Goal: Task Accomplishment & Management: Manage account settings

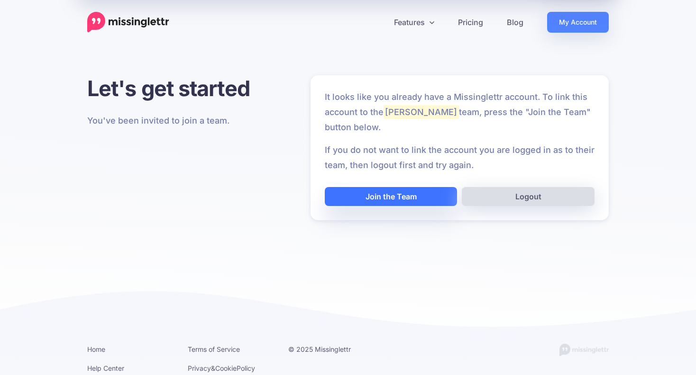
click at [396, 191] on button "Join the Team" at bounding box center [391, 196] width 133 height 19
click at [392, 198] on button "Join the Team" at bounding box center [391, 196] width 133 height 19
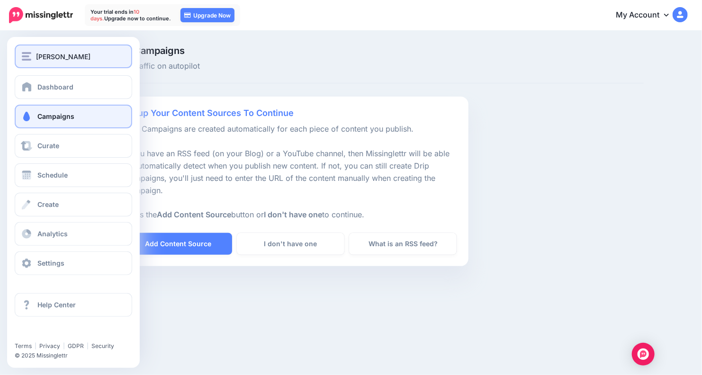
click at [22, 54] on img "button" at bounding box center [26, 56] width 9 height 9
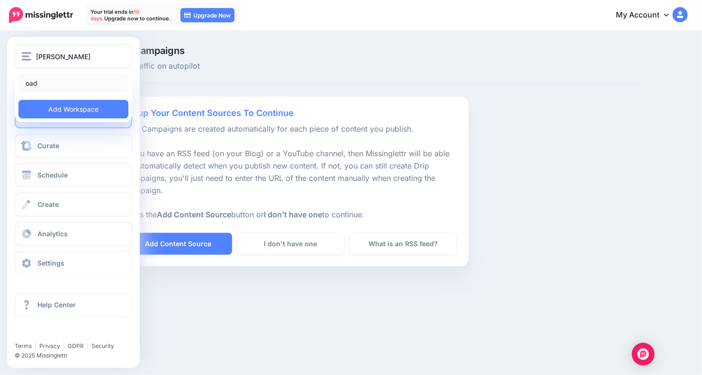
click at [42, 83] on link "oad" at bounding box center [73, 83] width 110 height 18
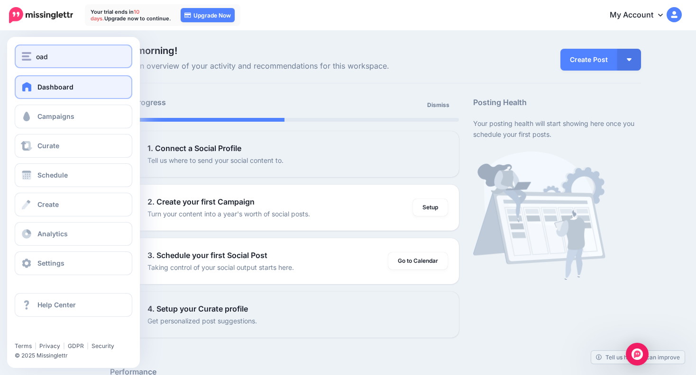
click at [31, 62] on button "oad" at bounding box center [74, 57] width 118 height 24
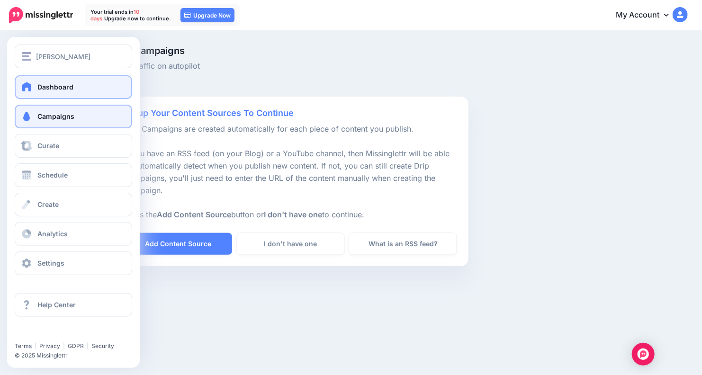
click at [64, 90] on span "Dashboard" at bounding box center [55, 87] width 36 height 8
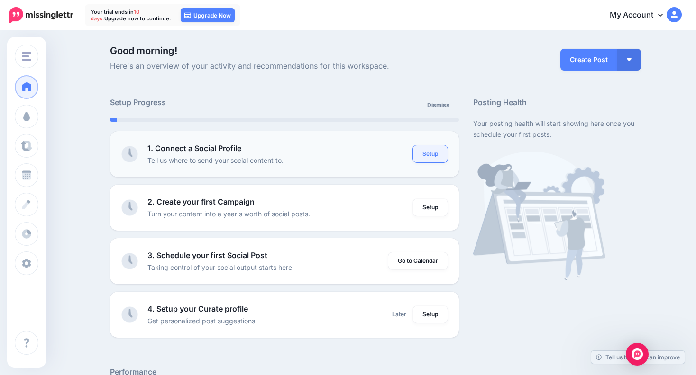
click at [432, 154] on link "Setup" at bounding box center [430, 153] width 35 height 17
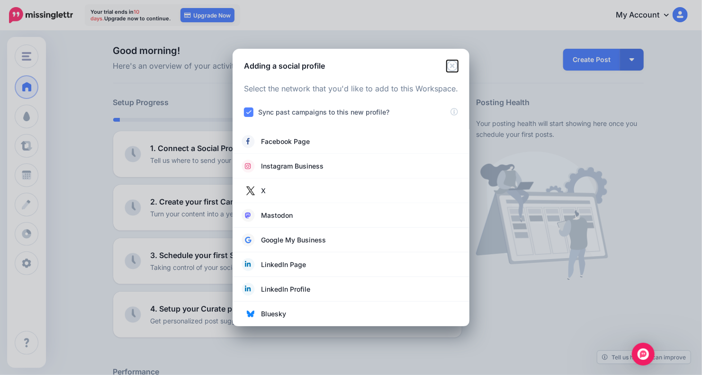
click at [452, 65] on icon "Close" at bounding box center [452, 65] width 11 height 11
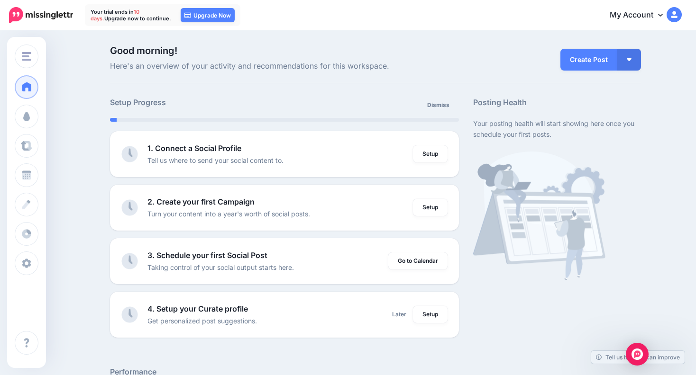
click at [663, 19] on link "My Account" at bounding box center [641, 15] width 82 height 23
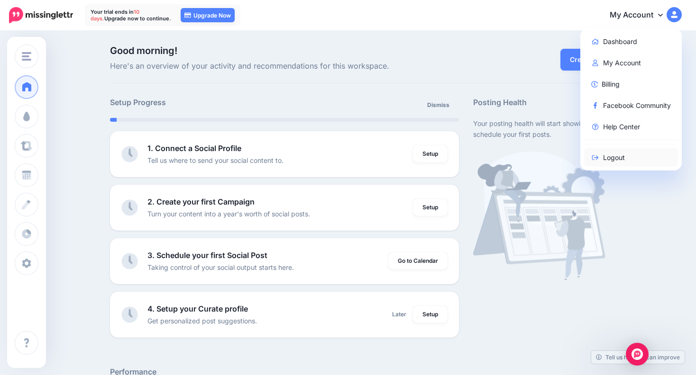
click at [621, 154] on link "Logout" at bounding box center [631, 157] width 94 height 18
